Goal: Transaction & Acquisition: Purchase product/service

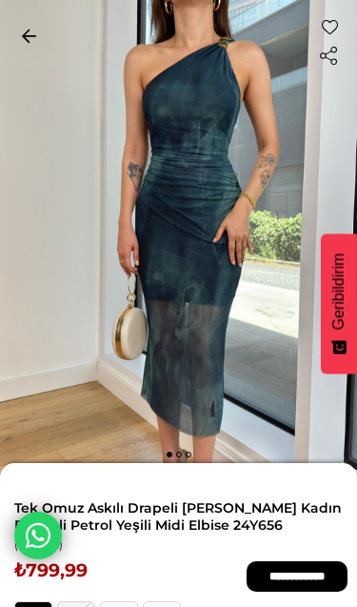
click at [28, 25] on link "< < Önceki Sayfaya Dön" at bounding box center [29, 35] width 38 height 32
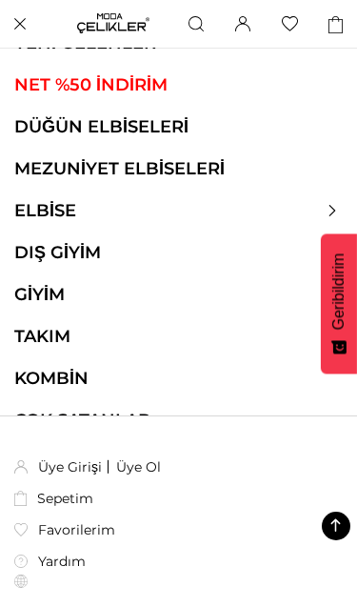
scroll to position [600, 0]
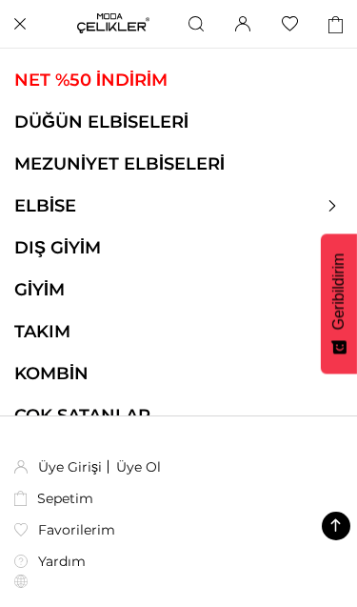
scroll to position [78, 0]
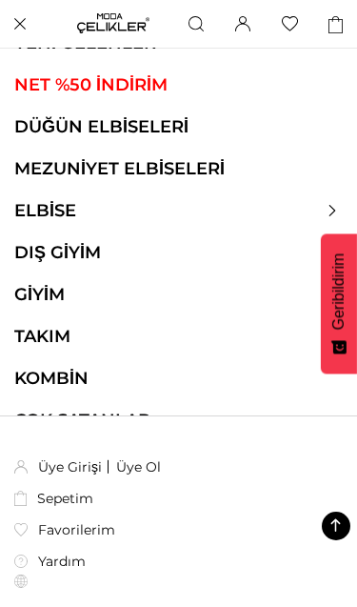
click at [336, 201] on div at bounding box center [178, 210] width 357 height 21
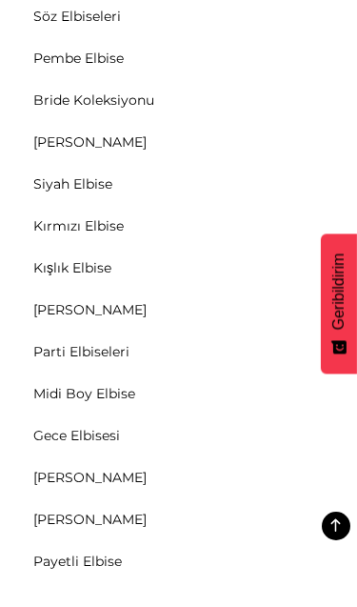
scroll to position [413, 0]
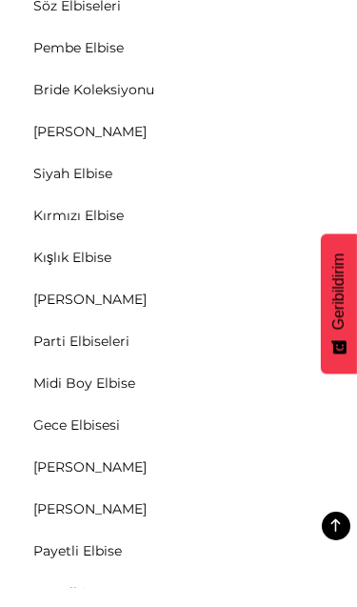
click at [60, 463] on link "[PERSON_NAME]" at bounding box center [90, 466] width 180 height 17
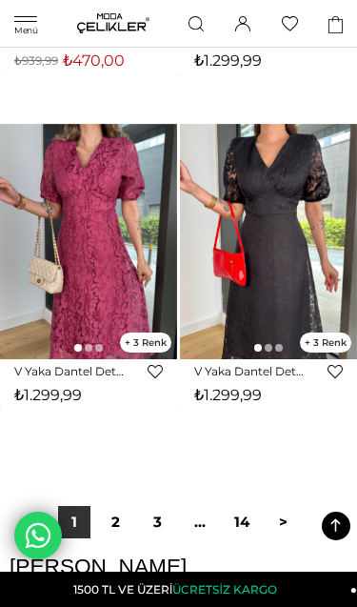
scroll to position [13177, 0]
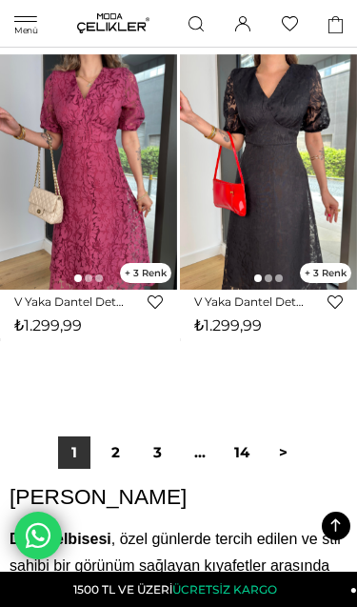
click at [111, 462] on link "2" at bounding box center [116, 452] width 32 height 32
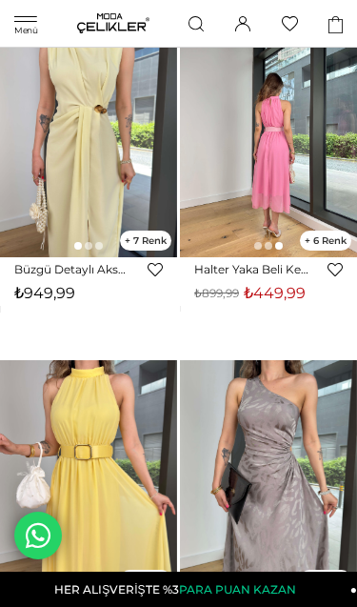
scroll to position [95, 0]
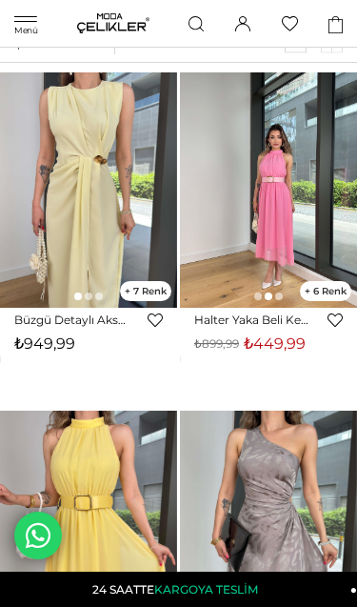
click at [266, 240] on img at bounding box center [268, 190] width 177 height 236
click at [246, 256] on img at bounding box center [268, 190] width 177 height 236
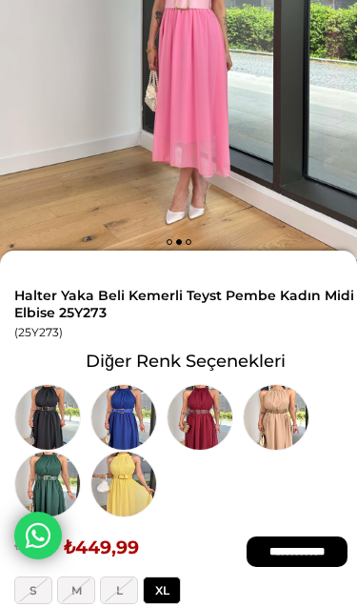
scroll to position [218, 0]
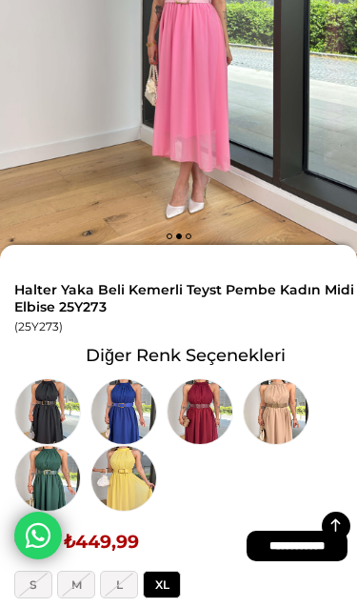
click at [37, 406] on img at bounding box center [47, 411] width 67 height 67
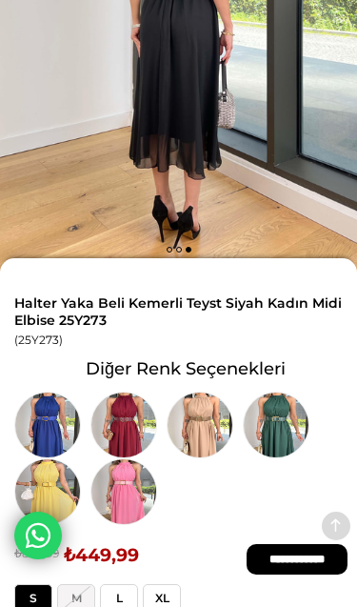
scroll to position [226, 0]
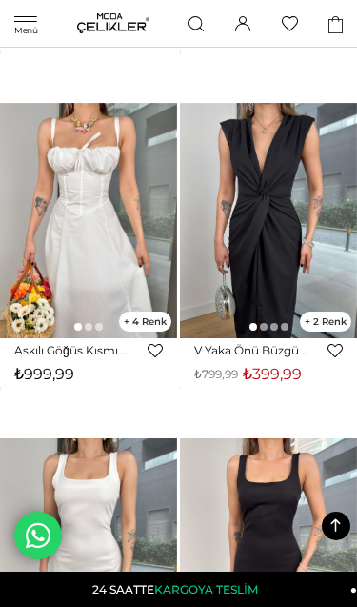
scroll to position [9823, 0]
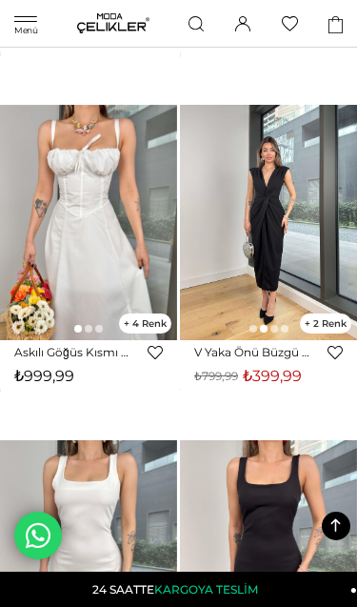
click at [262, 289] on img at bounding box center [268, 223] width 177 height 236
click at [254, 213] on img at bounding box center [268, 223] width 177 height 236
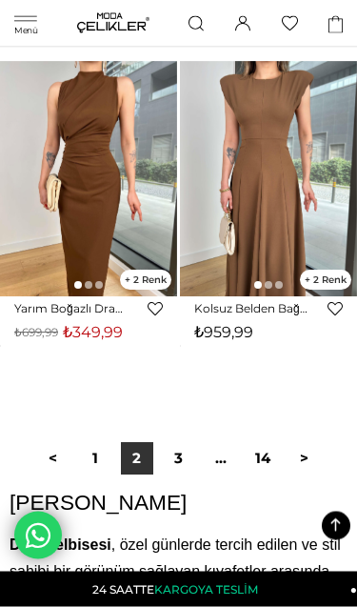
scroll to position [13223, 0]
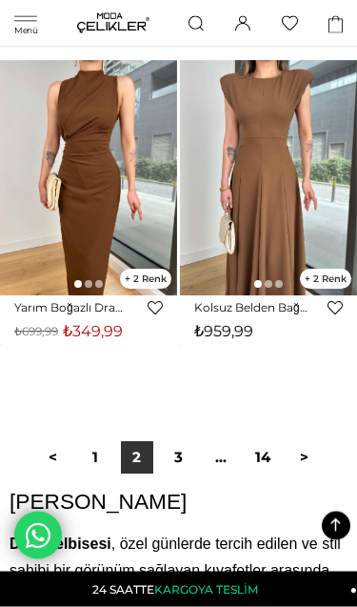
click at [174, 474] on link "3" at bounding box center [179, 458] width 32 height 32
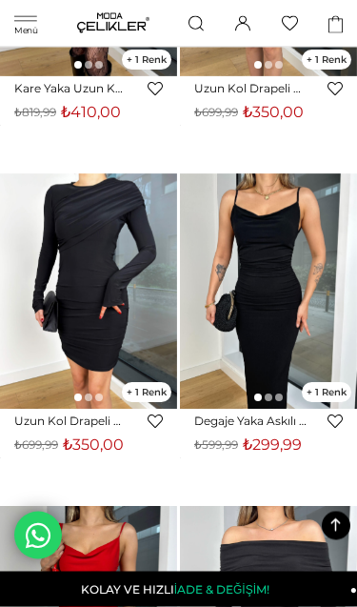
scroll to position [7695, 0]
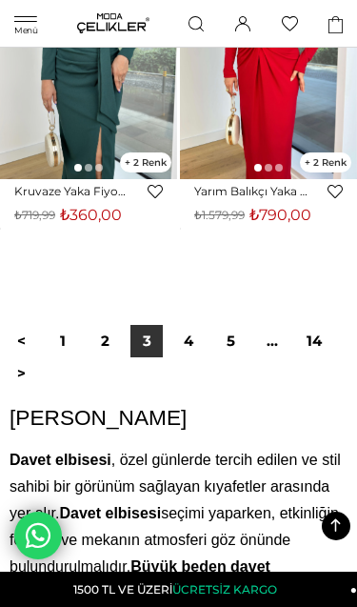
click at [196, 357] on link "4" at bounding box center [188, 341] width 32 height 32
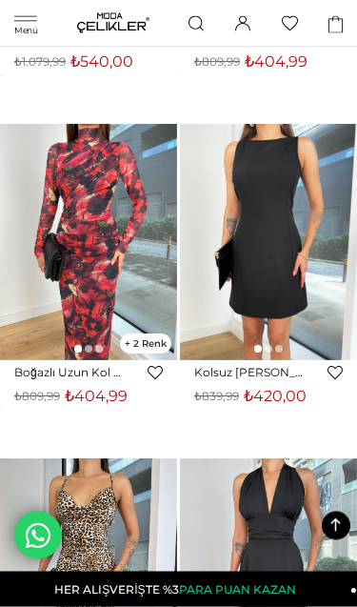
scroll to position [1069, 0]
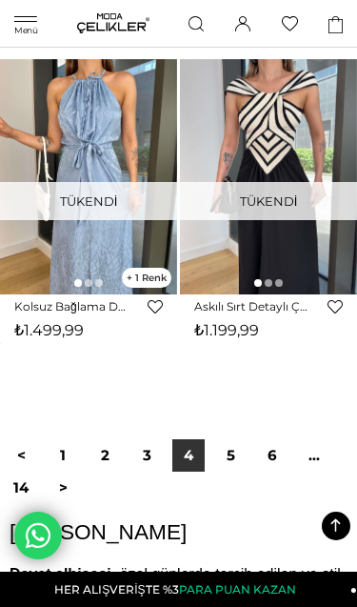
click at [104, 472] on link "2" at bounding box center [105, 455] width 32 height 32
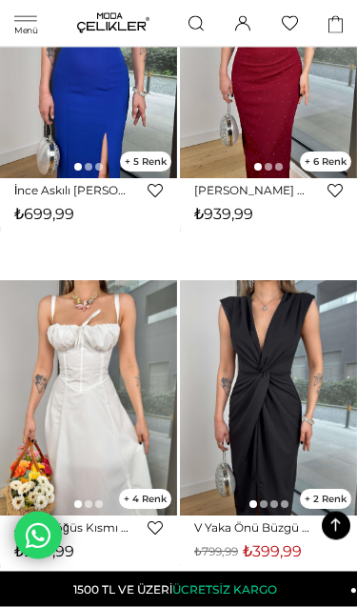
scroll to position [9715, 0]
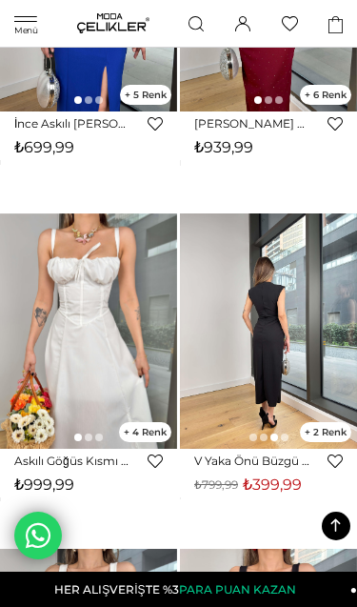
click at [269, 425] on img at bounding box center [268, 331] width 177 height 236
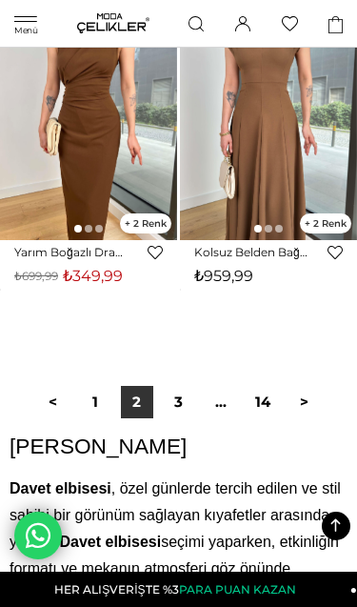
scroll to position [13218, 0]
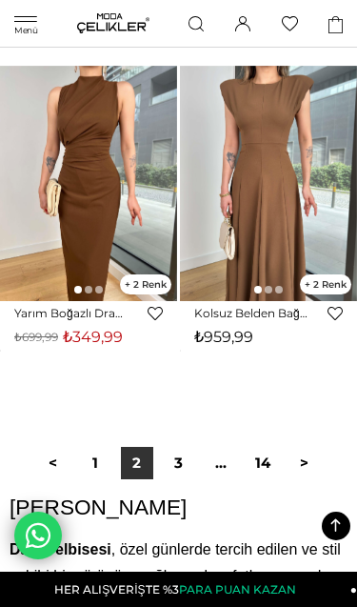
click at [92, 479] on link "1" at bounding box center [95, 463] width 32 height 32
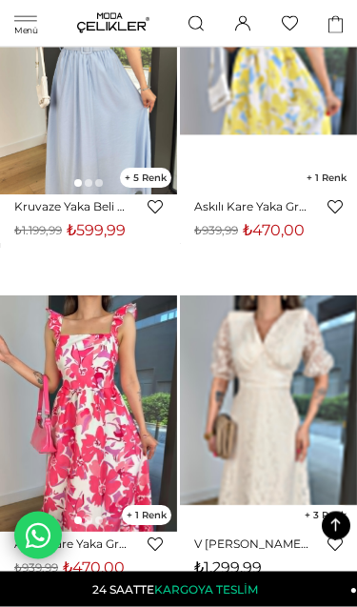
scroll to position [12601, 0]
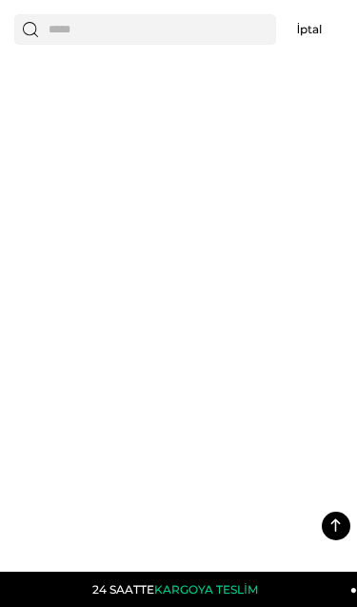
click at [223, 40] on input "text" at bounding box center [145, 29] width 262 height 30
type input "*****"
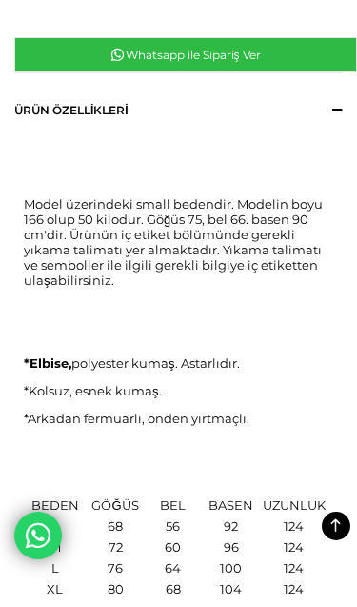
scroll to position [948, 0]
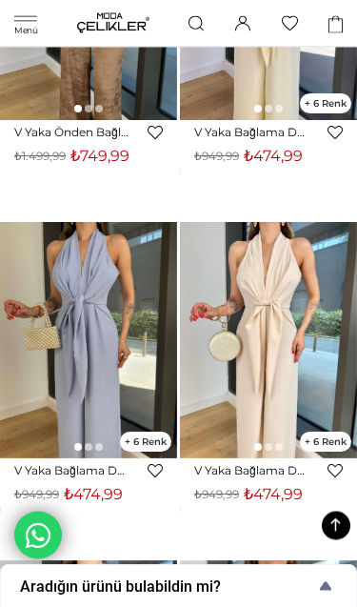
scroll to position [2949, 0]
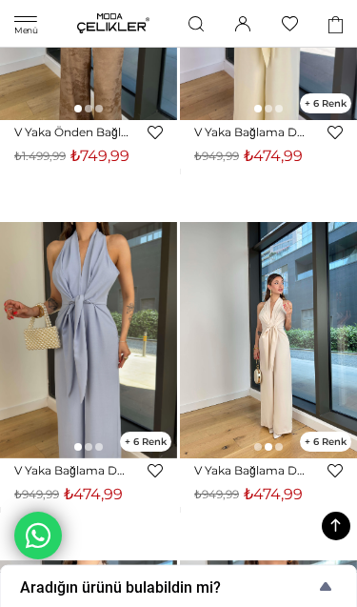
click at [275, 397] on img at bounding box center [268, 340] width 177 height 236
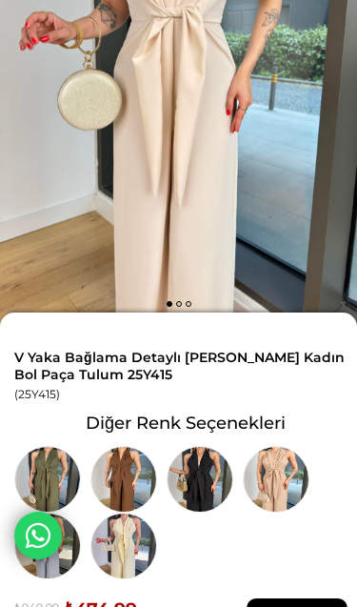
scroll to position [154, 0]
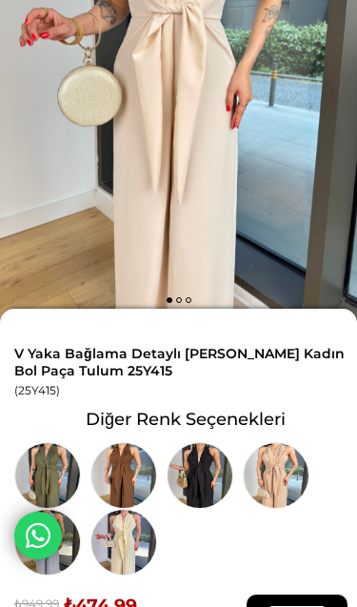
click at [124, 469] on img at bounding box center [124, 475] width 67 height 67
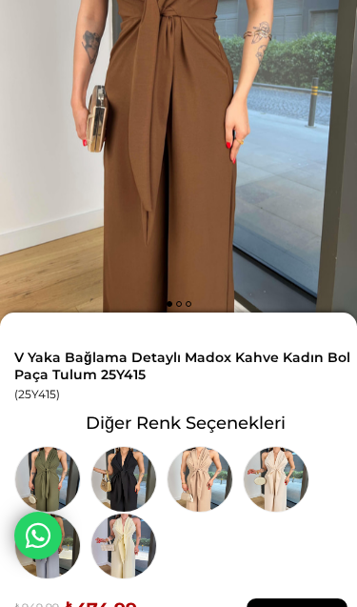
scroll to position [154, 0]
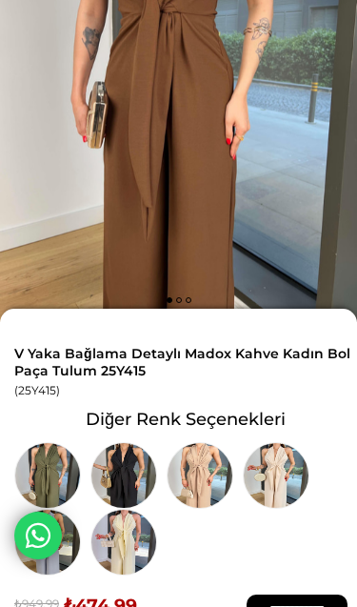
click at [213, 481] on img at bounding box center [200, 475] width 67 height 67
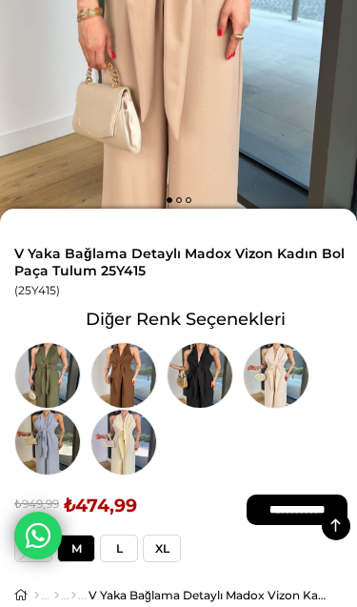
scroll to position [210, 0]
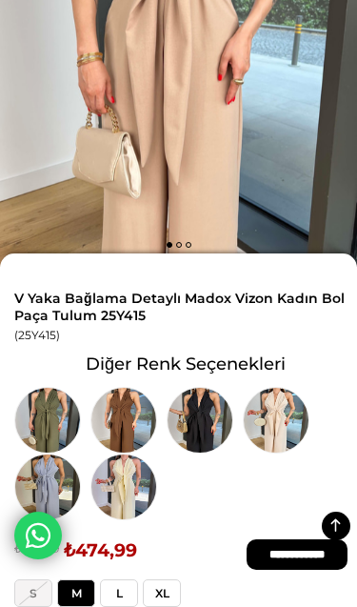
click at [211, 423] on img at bounding box center [200, 420] width 67 height 67
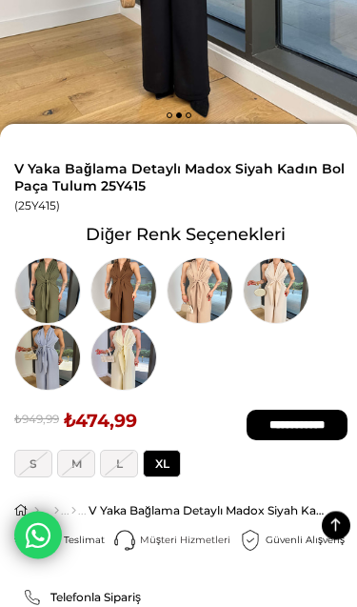
scroll to position [339, 0]
click at [131, 288] on img at bounding box center [124, 290] width 67 height 67
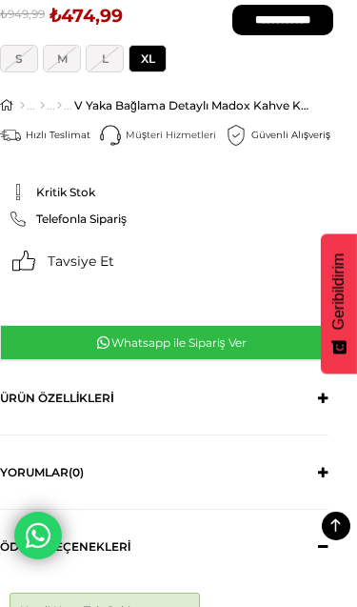
scroll to position [737, 14]
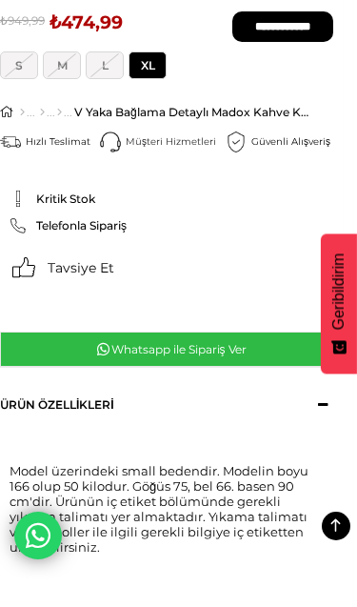
click at [325, 404] on link "Ürün Özellikleri" at bounding box center [164, 404] width 329 height 73
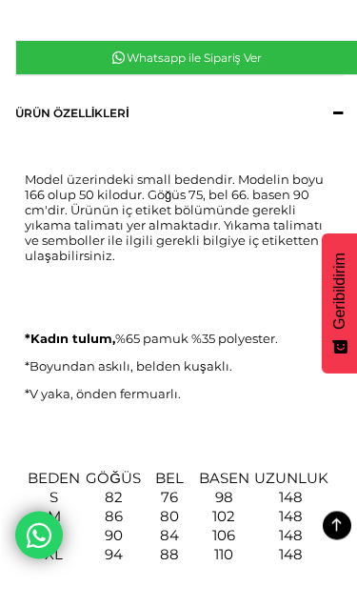
scroll to position [1029, 0]
